Goal: Task Accomplishment & Management: Use online tool/utility

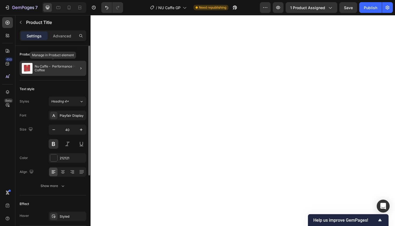
click at [63, 69] on p "Nu Caffe - Performance Herbal Coffee" at bounding box center [59, 68] width 49 height 8
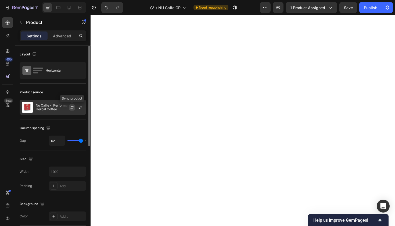
click at [72, 107] on icon "button" at bounding box center [72, 107] width 4 height 4
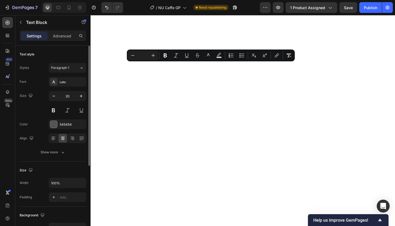
type input "20"
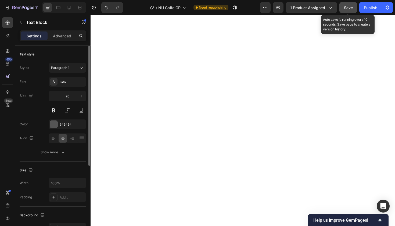
click at [350, 7] on span "Save" at bounding box center [348, 7] width 9 height 5
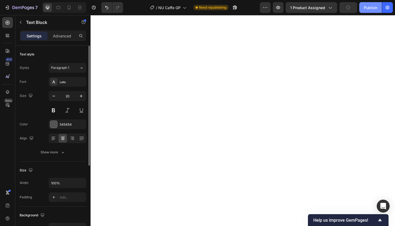
click at [370, 8] on div "Publish" at bounding box center [370, 8] width 13 height 6
click at [73, 81] on div "Playfair Display" at bounding box center [72, 81] width 25 height 5
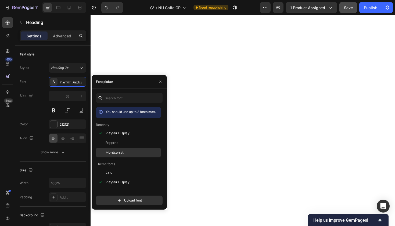
click at [127, 152] on div "Montserrat" at bounding box center [133, 152] width 54 height 5
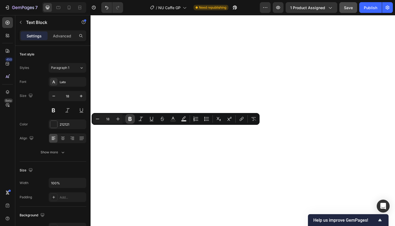
click at [130, 117] on icon "Editor contextual toolbar" at bounding box center [129, 119] width 3 height 4
click at [118, 117] on icon "Editor contextual toolbar" at bounding box center [117, 118] width 5 height 5
type input "20"
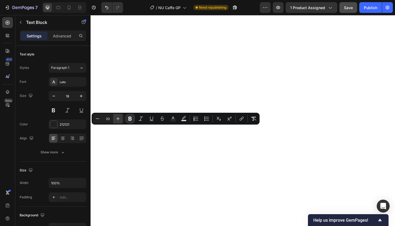
click at [117, 117] on icon "Editor contextual toolbar" at bounding box center [117, 118] width 5 height 5
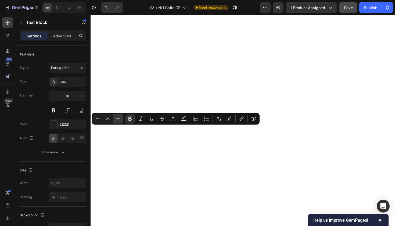
type input "18"
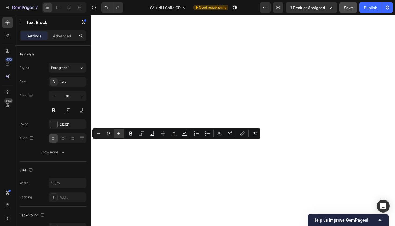
click at [119, 132] on icon "Editor contextual toolbar" at bounding box center [118, 133] width 5 height 5
type input "20"
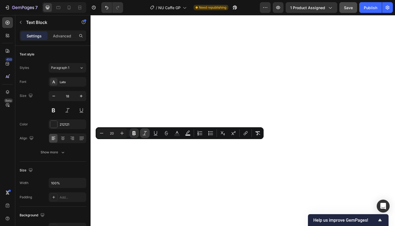
click at [143, 132] on icon "Editor contextual toolbar" at bounding box center [144, 132] width 5 height 5
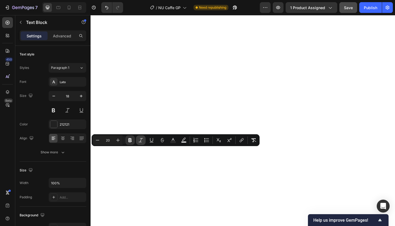
click at [140, 139] on icon "Editor contextual toolbar" at bounding box center [140, 139] width 5 height 5
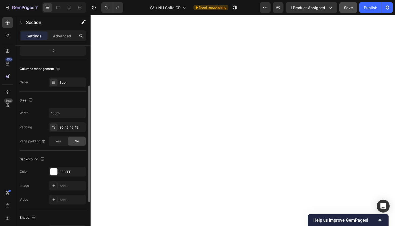
scroll to position [84, 0]
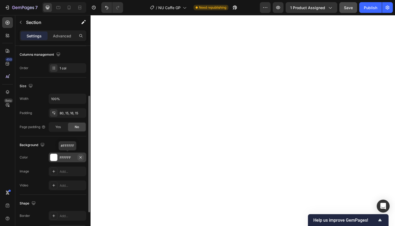
click at [81, 157] on icon "button" at bounding box center [80, 157] width 2 height 2
click at [73, 168] on div "Add..." at bounding box center [68, 171] width 38 height 10
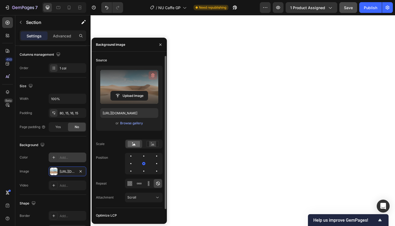
click at [153, 74] on icon "button" at bounding box center [152, 75] width 3 height 4
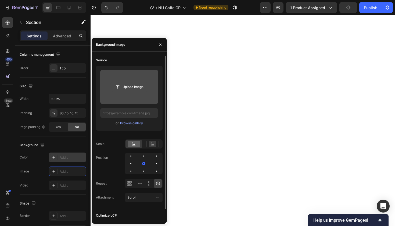
click at [138, 86] on input "file" at bounding box center [129, 86] width 37 height 9
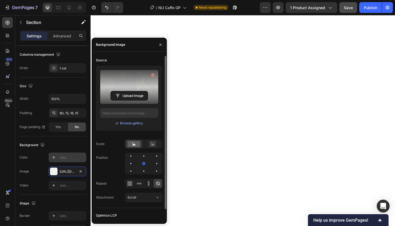
type input "https://cdn.shopify.com/s/files/1/0777/5082/9298/files/gempages_583454554859766…"
click at [160, 44] on icon "button" at bounding box center [160, 44] width 2 height 2
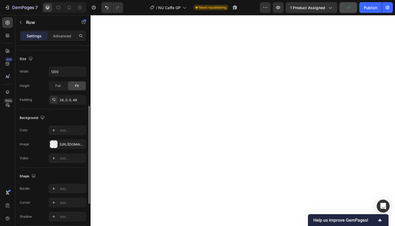
scroll to position [144, 0]
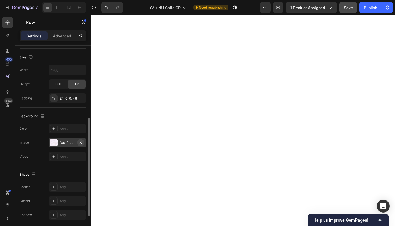
click at [81, 142] on icon "button" at bounding box center [80, 142] width 2 height 2
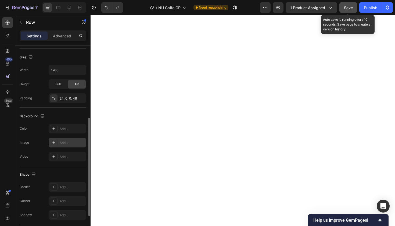
click at [346, 9] on span "Save" at bounding box center [348, 7] width 9 height 5
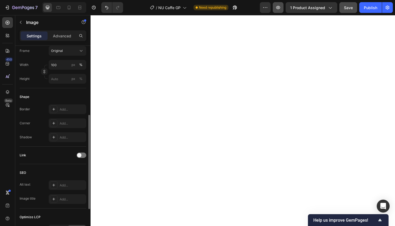
scroll to position [0, 0]
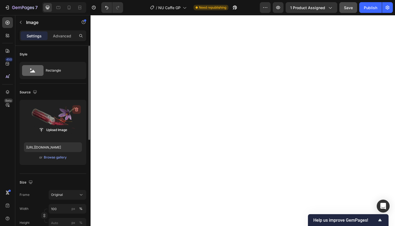
click at [76, 108] on icon "button" at bounding box center [76, 109] width 3 height 4
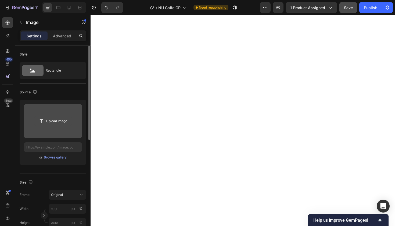
click at [59, 121] on input "file" at bounding box center [52, 120] width 37 height 9
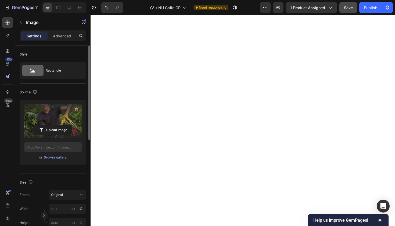
type input "https://cdn.shopify.com/s/files/1/0777/5082/9298/files/gempages_583454554859766…"
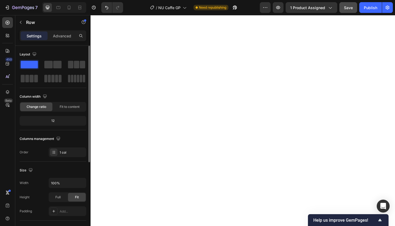
click at [29, 63] on span at bounding box center [29, 65] width 17 height 8
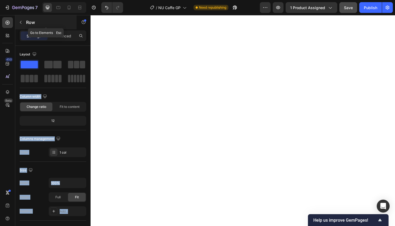
click at [21, 21] on icon "button" at bounding box center [21, 22] width 4 height 4
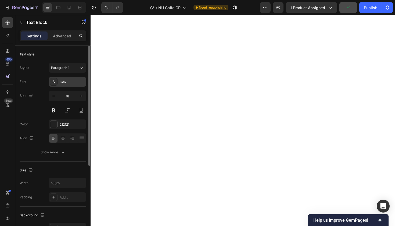
click at [76, 81] on div "Lato" at bounding box center [72, 81] width 25 height 5
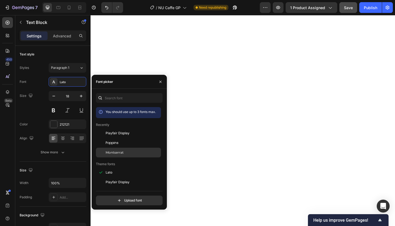
click at [124, 151] on div "Montserrat" at bounding box center [133, 152] width 54 height 5
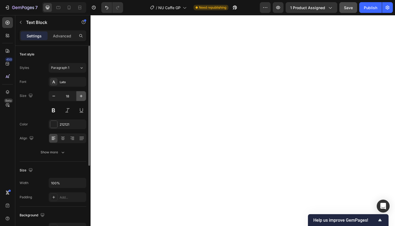
click at [81, 95] on icon "button" at bounding box center [81, 96] width 3 height 3
click at [70, 6] on icon at bounding box center [68, 7] width 5 height 5
click at [48, 6] on icon at bounding box center [47, 7] width 3 height 3
type input "20"
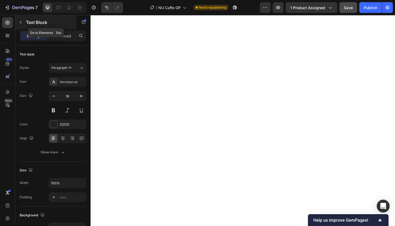
click at [19, 21] on icon "button" at bounding box center [21, 22] width 4 height 4
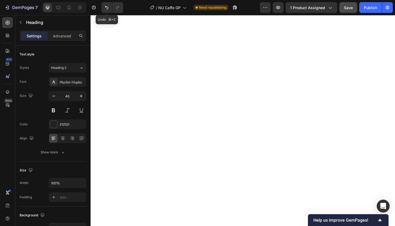
click at [105, 7] on icon "Undo/Redo" at bounding box center [106, 7] width 5 height 5
click at [107, 6] on icon "Undo/Redo" at bounding box center [106, 7] width 5 height 5
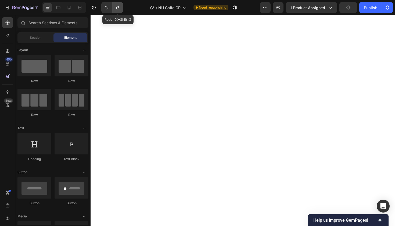
click at [115, 10] on icon "Undo/Redo" at bounding box center [117, 7] width 5 height 5
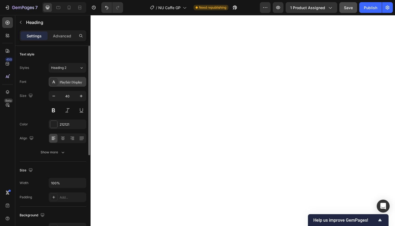
click at [74, 81] on div "Playfair Display" at bounding box center [72, 81] width 25 height 5
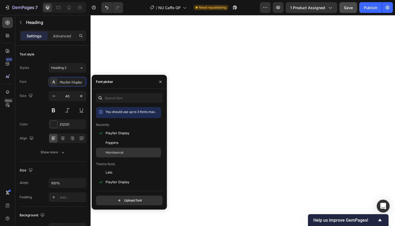
click at [113, 152] on span "Montserrat" at bounding box center [115, 152] width 18 height 5
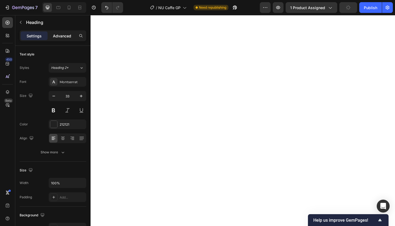
click at [68, 36] on p "Advanced" at bounding box center [62, 36] width 18 height 6
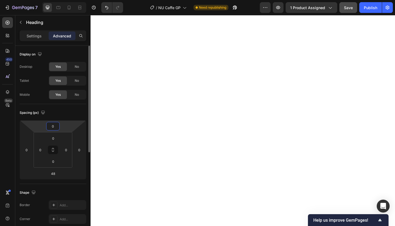
click at [53, 125] on input "0" at bounding box center [53, 126] width 11 height 8
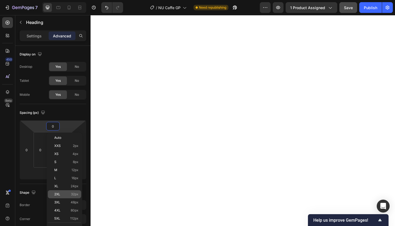
click at [63, 195] on p "2XL 32px" at bounding box center [66, 194] width 24 height 4
type input "32"
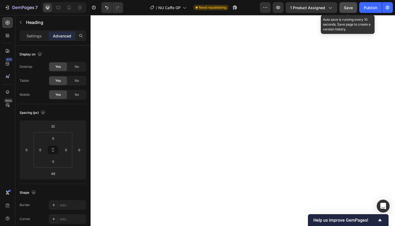
click at [346, 8] on span "Save" at bounding box center [348, 7] width 9 height 5
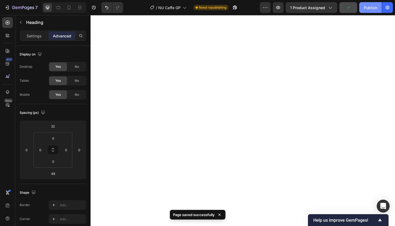
click at [367, 8] on div "Publish" at bounding box center [370, 8] width 13 height 6
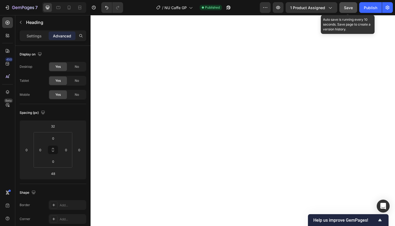
click at [347, 9] on span "Save" at bounding box center [348, 7] width 9 height 5
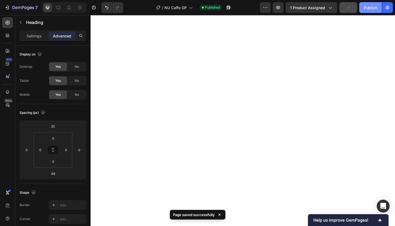
click at [367, 7] on div "Publish" at bounding box center [370, 8] width 13 height 6
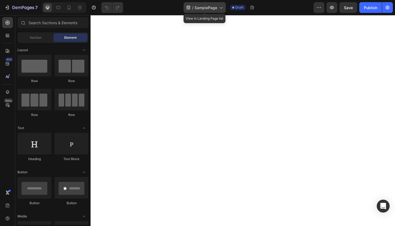
click at [215, 9] on span "SamplePage" at bounding box center [205, 8] width 23 height 6
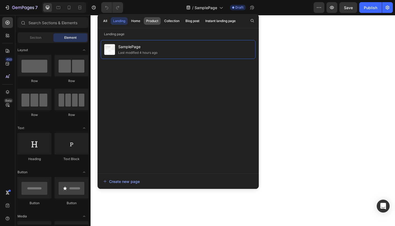
click at [149, 21] on div "Product" at bounding box center [152, 21] width 12 height 5
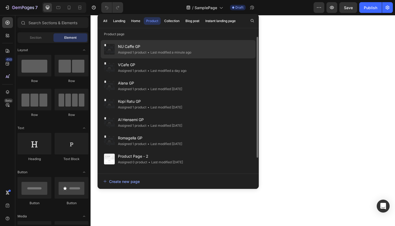
click at [142, 48] on span "NU Caffe GP" at bounding box center [154, 46] width 73 height 6
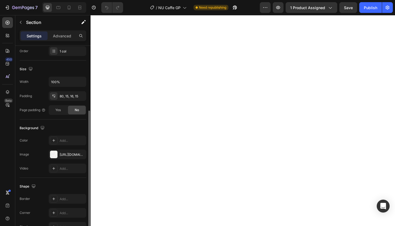
scroll to position [104, 0]
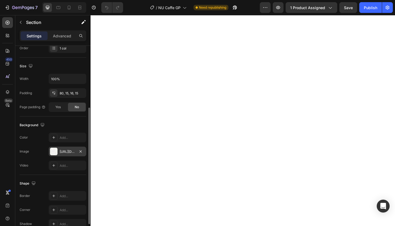
click at [66, 153] on div "[URL][DOMAIN_NAME]" at bounding box center [68, 151] width 16 height 5
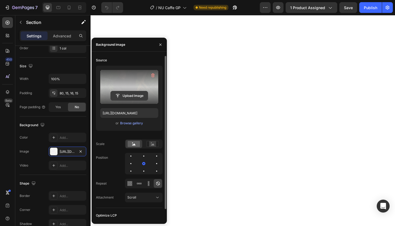
click at [133, 95] on input "file" at bounding box center [129, 95] width 37 height 9
type input "https://cdn.shopify.com/s/files/1/0777/5082/9298/files/gempages_583454554859766…"
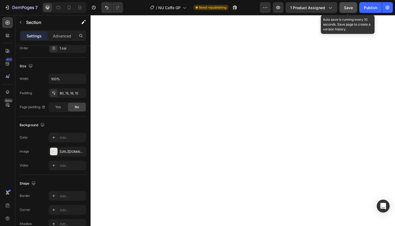
click at [349, 7] on span "Save" at bounding box center [348, 7] width 9 height 5
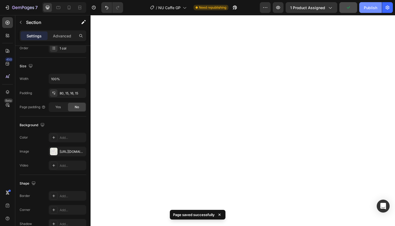
click at [368, 8] on div "Publish" at bounding box center [370, 8] width 13 height 6
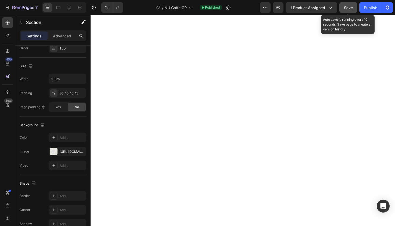
click at [346, 6] on span "Save" at bounding box center [348, 7] width 9 height 5
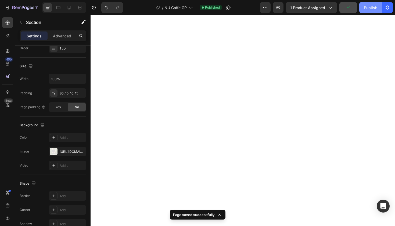
click at [367, 6] on div "Publish" at bounding box center [370, 8] width 13 height 6
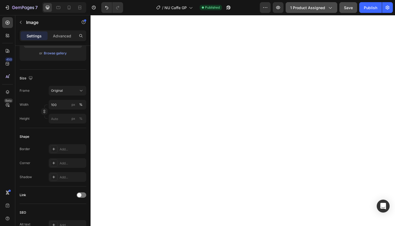
scroll to position [0, 0]
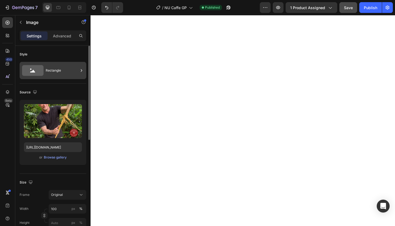
click at [68, 72] on div "Rectangle" at bounding box center [62, 70] width 33 height 12
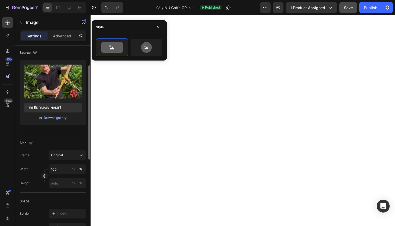
scroll to position [41, 0]
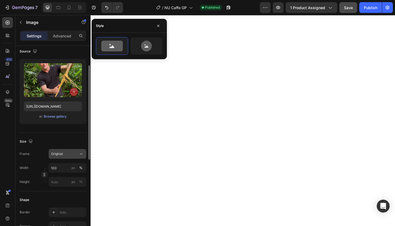
click at [81, 153] on icon at bounding box center [80, 153] width 5 height 5
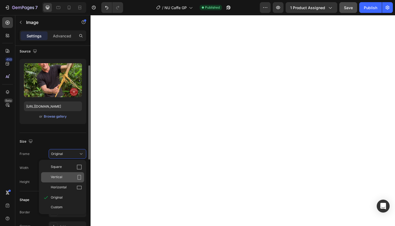
click at [78, 176] on icon at bounding box center [79, 176] width 5 height 5
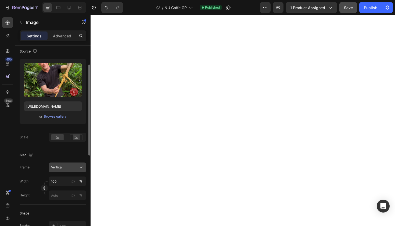
click at [78, 166] on div "Vertical" at bounding box center [67, 166] width 33 height 5
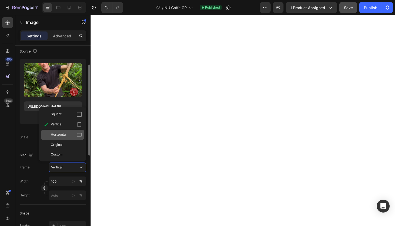
click at [76, 134] on div "Horizontal" at bounding box center [66, 134] width 31 height 5
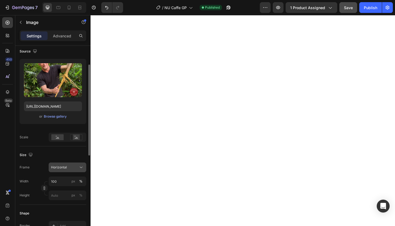
click at [80, 165] on icon at bounding box center [80, 166] width 5 height 5
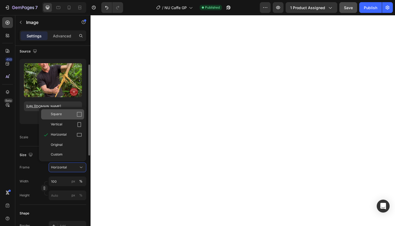
click at [73, 114] on div "Square" at bounding box center [66, 113] width 31 height 5
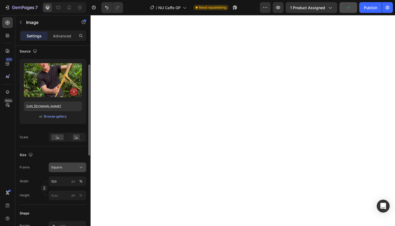
click at [80, 166] on icon at bounding box center [80, 166] width 5 height 5
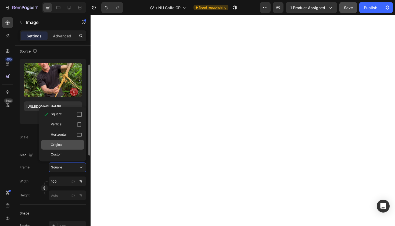
click at [74, 144] on div "Original" at bounding box center [66, 144] width 31 height 5
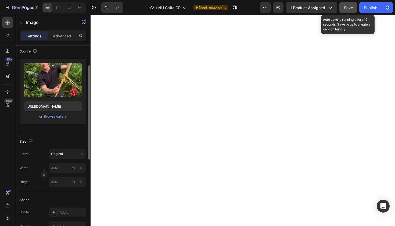
click at [345, 7] on span "Save" at bounding box center [348, 7] width 9 height 5
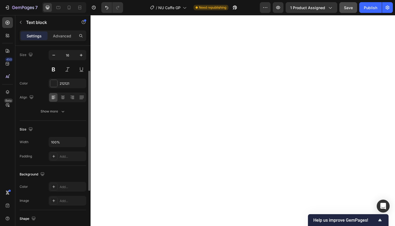
scroll to position [0, 0]
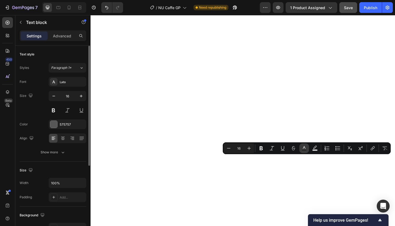
click at [305, 148] on icon "Editor contextual toolbar" at bounding box center [304, 147] width 3 height 3
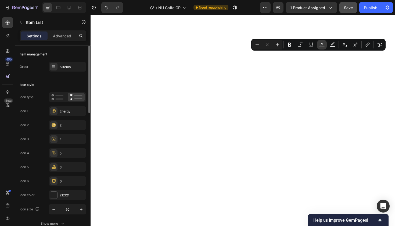
click at [320, 44] on icon "Editor contextual toolbar" at bounding box center [321, 44] width 5 height 5
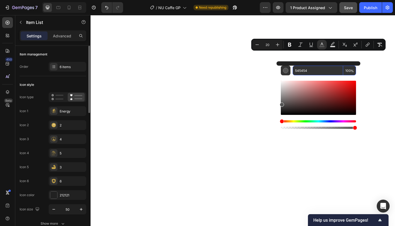
click at [302, 70] on input "545454" at bounding box center [317, 71] width 50 height 10
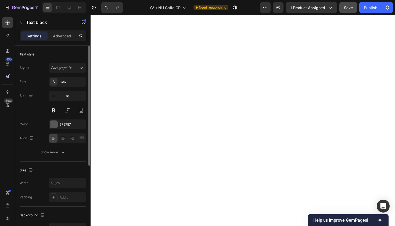
type input "16"
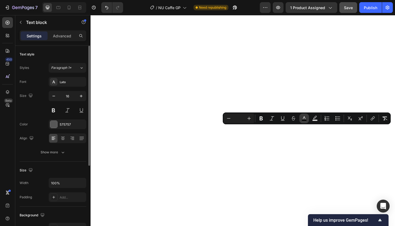
click at [305, 118] on icon "Editor contextual toolbar" at bounding box center [304, 117] width 3 height 3
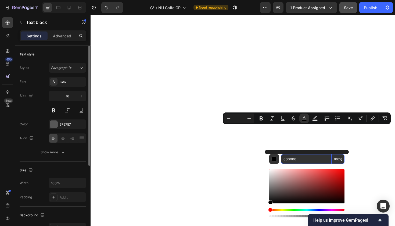
click at [289, 159] on input "000000" at bounding box center [306, 159] width 50 height 10
paste input "545454"
type input "545454"
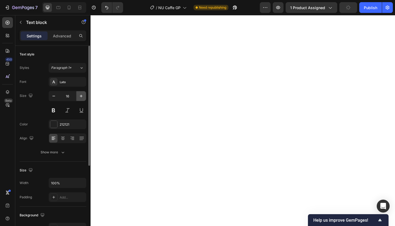
click at [81, 95] on icon "button" at bounding box center [80, 95] width 5 height 5
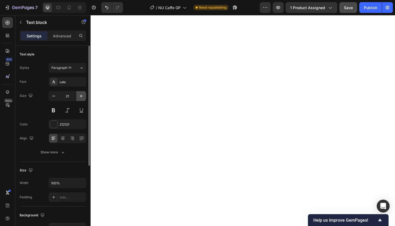
click at [81, 95] on icon "button" at bounding box center [80, 95] width 5 height 5
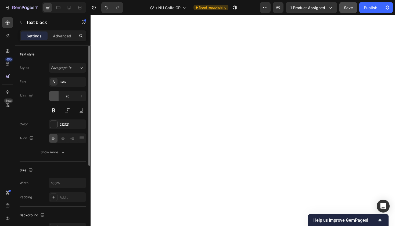
click at [54, 96] on icon "button" at bounding box center [53, 96] width 3 height 1
type input "25"
click at [80, 96] on icon "button" at bounding box center [80, 95] width 5 height 5
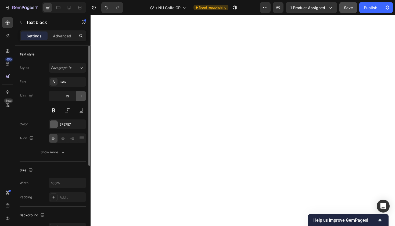
click at [80, 96] on icon "button" at bounding box center [80, 95] width 5 height 5
type input "20"
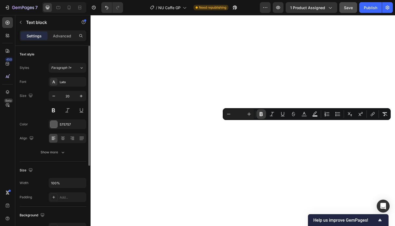
click at [261, 114] on icon "Editor contextual toolbar" at bounding box center [260, 114] width 3 height 4
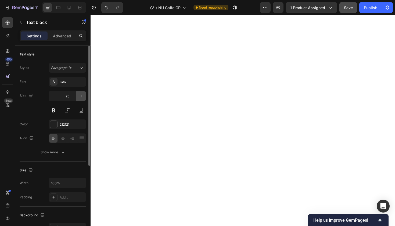
click at [81, 95] on icon "button" at bounding box center [80, 95] width 5 height 5
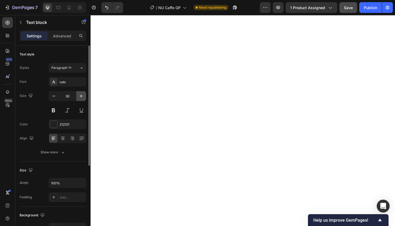
click at [81, 95] on icon "button" at bounding box center [80, 95] width 5 height 5
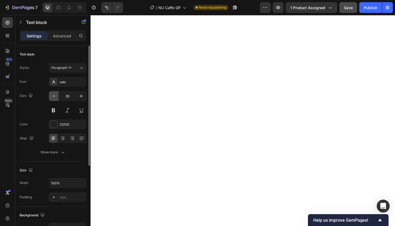
click at [55, 96] on icon "button" at bounding box center [53, 95] width 5 height 5
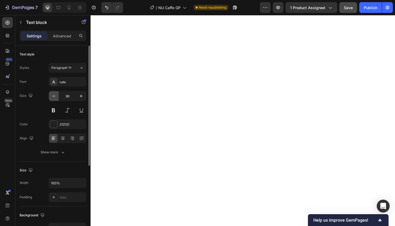
click at [55, 96] on icon "button" at bounding box center [53, 95] width 5 height 5
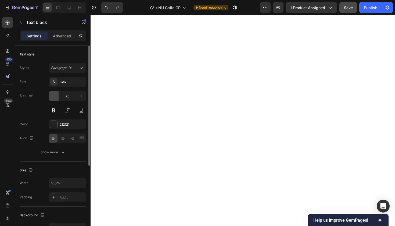
click at [55, 96] on icon "button" at bounding box center [53, 95] width 5 height 5
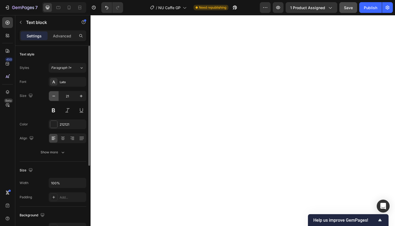
type input "20"
click at [79, 97] on icon "button" at bounding box center [80, 95] width 5 height 5
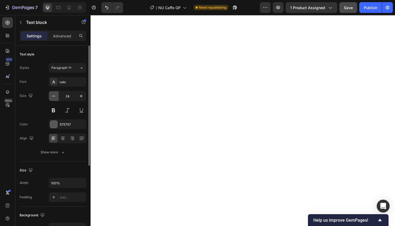
click at [52, 96] on icon "button" at bounding box center [53, 95] width 5 height 5
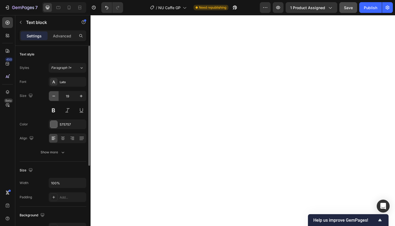
click at [52, 96] on icon "button" at bounding box center [53, 95] width 5 height 5
type input "18"
click at [52, 95] on icon "button" at bounding box center [53, 95] width 5 height 5
type input "18"
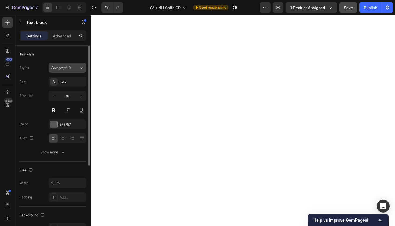
click at [83, 67] on icon at bounding box center [81, 67] width 5 height 5
click at [79, 67] on div "Paragraph 1*" at bounding box center [65, 67] width 28 height 5
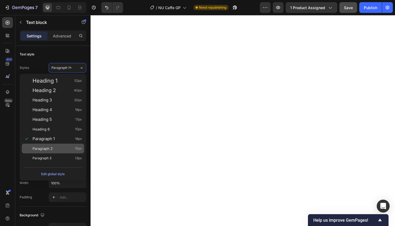
click at [63, 150] on div "Paragraph 2 15px" at bounding box center [56, 148] width 49 height 5
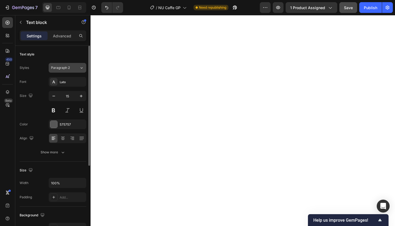
click at [81, 67] on icon at bounding box center [81, 67] width 5 height 5
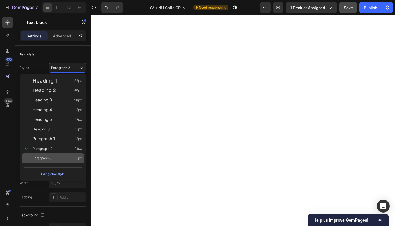
click at [75, 155] on div "Paragraph 3 13px" at bounding box center [53, 158] width 62 height 10
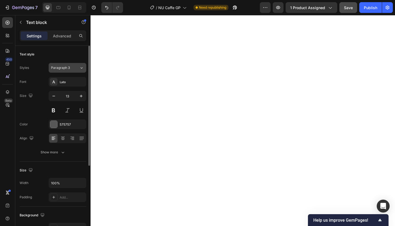
click at [81, 67] on icon at bounding box center [81, 67] width 5 height 5
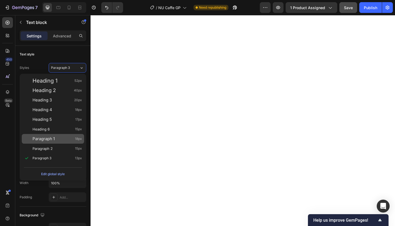
click at [66, 136] on div "Paragraph 1 18px" at bounding box center [53, 139] width 62 height 10
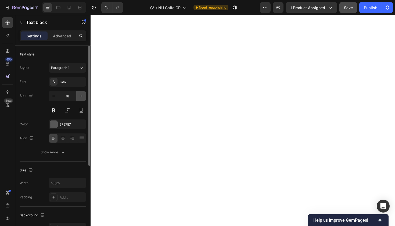
click at [80, 95] on icon "button" at bounding box center [80, 95] width 5 height 5
click at [106, 7] on icon "Undo/Redo" at bounding box center [106, 7] width 3 height 3
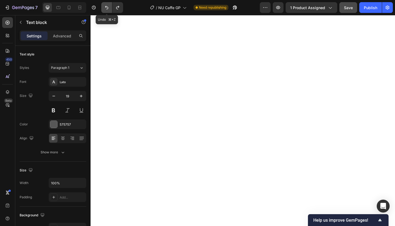
click at [106, 7] on icon "Undo/Redo" at bounding box center [106, 7] width 3 height 3
type input "18"
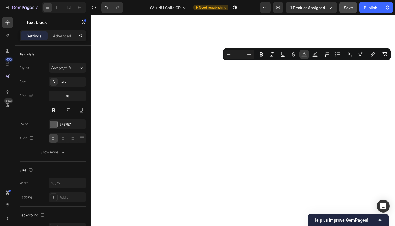
click at [305, 54] on icon "Editor contextual toolbar" at bounding box center [304, 53] width 3 height 3
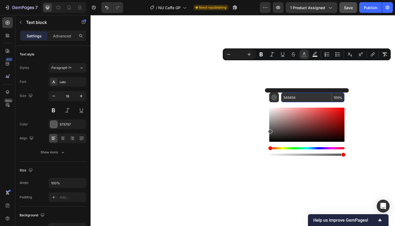
click at [290, 97] on input "545454" at bounding box center [306, 97] width 50 height 10
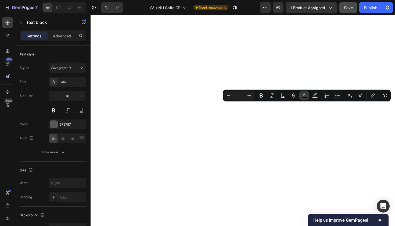
click at [303, 94] on icon "Editor contextual toolbar" at bounding box center [303, 95] width 5 height 5
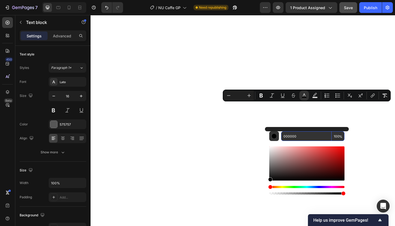
click at [289, 134] on input "000000" at bounding box center [306, 136] width 50 height 10
paste input "545454"
type input "545454"
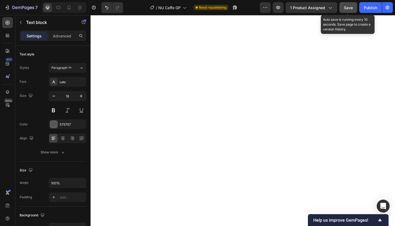
click at [350, 7] on span "Save" at bounding box center [348, 7] width 9 height 5
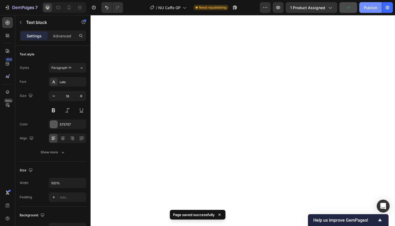
click at [371, 8] on div "Publish" at bounding box center [370, 8] width 13 height 6
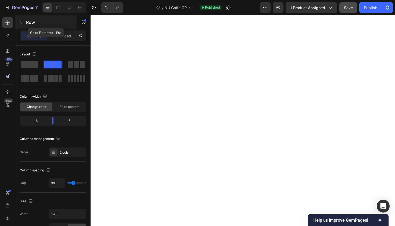
click at [21, 21] on icon "button" at bounding box center [21, 22] width 4 height 4
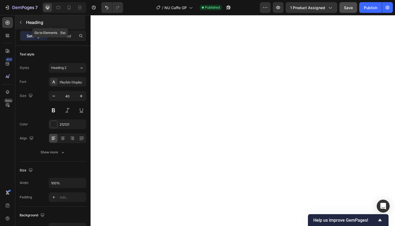
click at [21, 22] on icon "button" at bounding box center [21, 22] width 4 height 4
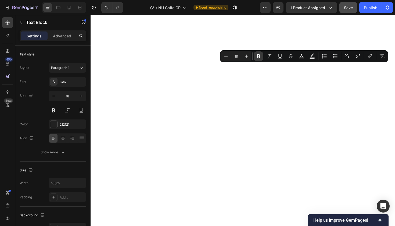
click at [258, 55] on icon "Editor contextual toolbar" at bounding box center [258, 56] width 3 height 4
click at [302, 56] on icon "Editor contextual toolbar" at bounding box center [301, 55] width 5 height 5
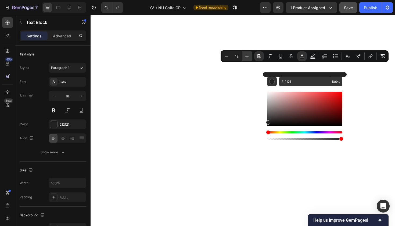
click at [247, 55] on icon "Editor contextual toolbar" at bounding box center [246, 55] width 5 height 5
type input "20"
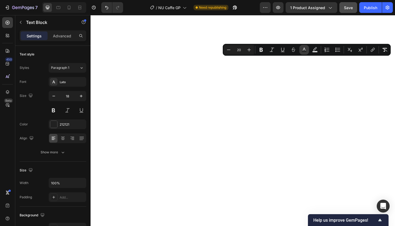
click at [304, 50] on icon "Editor contextual toolbar" at bounding box center [303, 49] width 5 height 5
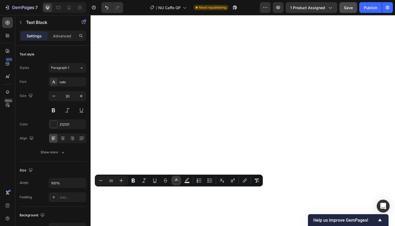
click at [176, 179] on icon "Editor contextual toolbar" at bounding box center [175, 180] width 5 height 5
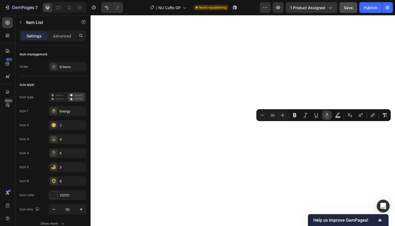
click at [326, 115] on icon "Editor contextual toolbar" at bounding box center [326, 114] width 5 height 5
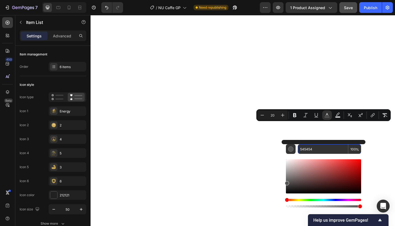
click at [306, 148] on input "545454" at bounding box center [323, 149] width 50 height 10
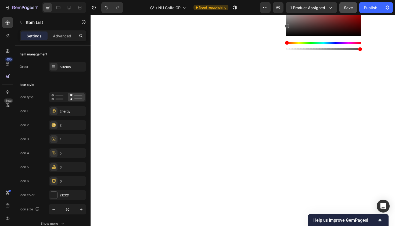
type input "16"
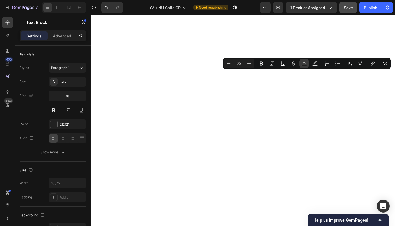
click at [304, 63] on icon "Editor contextual toolbar" at bounding box center [304, 62] width 3 height 3
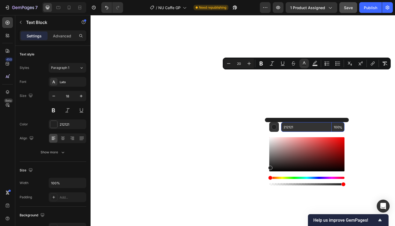
click at [288, 127] on input "212121" at bounding box center [306, 127] width 50 height 10
paste input "545454"
type input "545454"
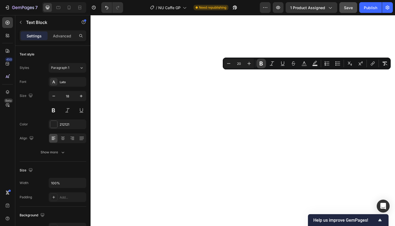
click at [260, 63] on icon "Editor contextual toolbar" at bounding box center [260, 63] width 3 height 4
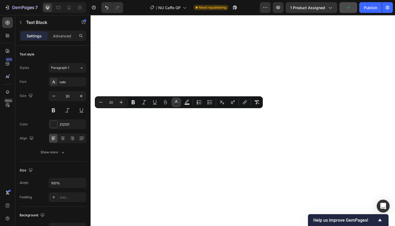
click at [175, 102] on icon "Editor contextual toolbar" at bounding box center [175, 101] width 5 height 5
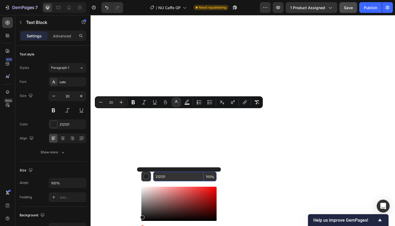
click at [160, 175] on input "212121" at bounding box center [178, 176] width 50 height 10
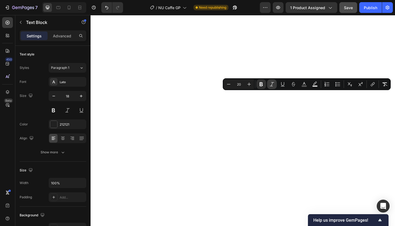
click at [269, 83] on button "Italic" at bounding box center [272, 84] width 10 height 10
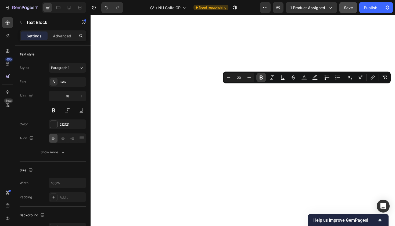
click at [259, 77] on icon "Editor contextual toolbar" at bounding box center [260, 77] width 5 height 5
click at [273, 78] on icon "Editor contextual toolbar" at bounding box center [271, 77] width 5 height 5
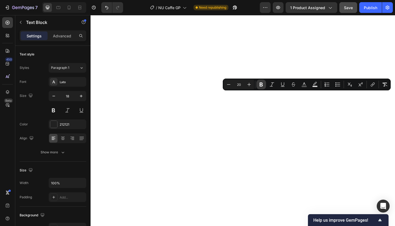
click at [262, 85] on icon "Editor contextual toolbar" at bounding box center [260, 84] width 3 height 4
click at [271, 84] on icon "Editor contextual toolbar" at bounding box center [271, 84] width 5 height 5
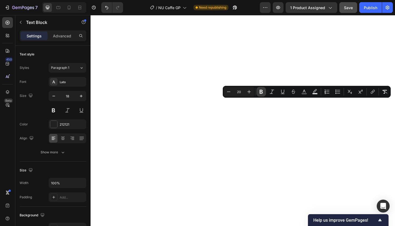
click at [262, 91] on icon "Editor contextual toolbar" at bounding box center [260, 92] width 3 height 4
click at [273, 92] on icon "Editor contextual toolbar" at bounding box center [271, 91] width 5 height 5
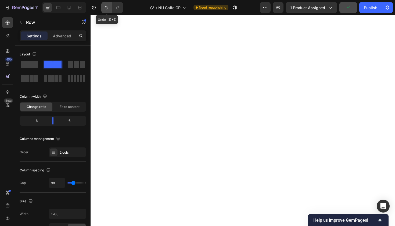
click at [104, 5] on icon "Undo/Redo" at bounding box center [106, 7] width 5 height 5
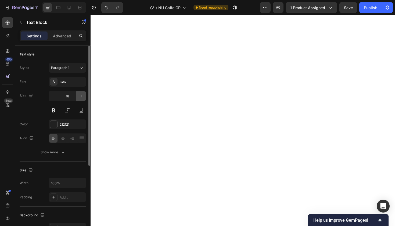
click at [80, 95] on icon "button" at bounding box center [80, 95] width 5 height 5
click at [54, 95] on icon "button" at bounding box center [53, 95] width 5 height 5
type input "18"
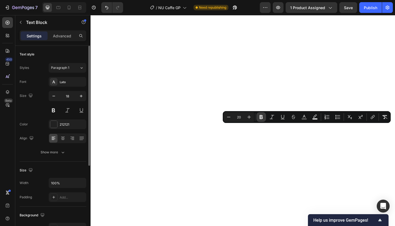
click at [260, 116] on icon "Editor contextual toolbar" at bounding box center [260, 117] width 3 height 4
click at [271, 117] on icon "Editor contextual toolbar" at bounding box center [271, 116] width 5 height 5
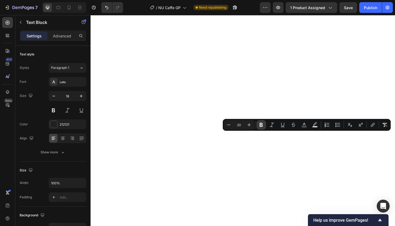
click at [260, 125] on icon "Editor contextual toolbar" at bounding box center [260, 125] width 3 height 4
click at [272, 124] on icon "Editor contextual toolbar" at bounding box center [271, 124] width 5 height 5
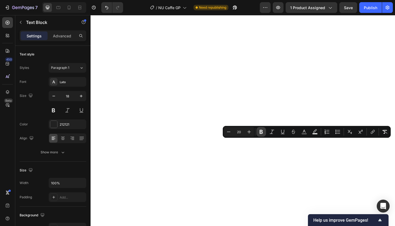
click at [262, 131] on icon "Editor contextual toolbar" at bounding box center [260, 132] width 3 height 4
click at [272, 131] on icon "Editor contextual toolbar" at bounding box center [271, 131] width 5 height 5
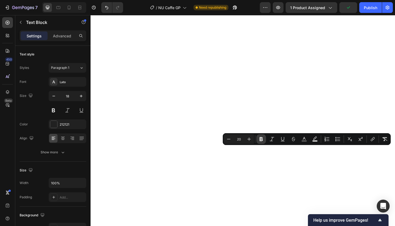
click at [262, 140] on icon "Editor contextual toolbar" at bounding box center [260, 138] width 5 height 5
click at [270, 138] on icon "Editor contextual toolbar" at bounding box center [271, 138] width 5 height 5
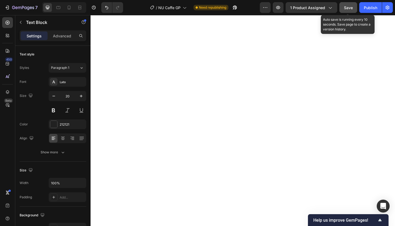
click at [348, 8] on span "Save" at bounding box center [348, 7] width 9 height 5
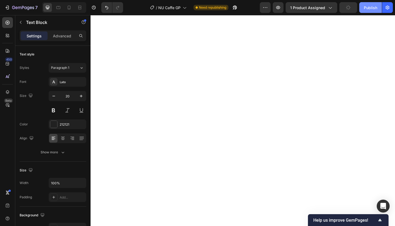
click at [371, 9] on div "Publish" at bounding box center [370, 8] width 13 height 6
